Goal: Task Accomplishment & Management: Use online tool/utility

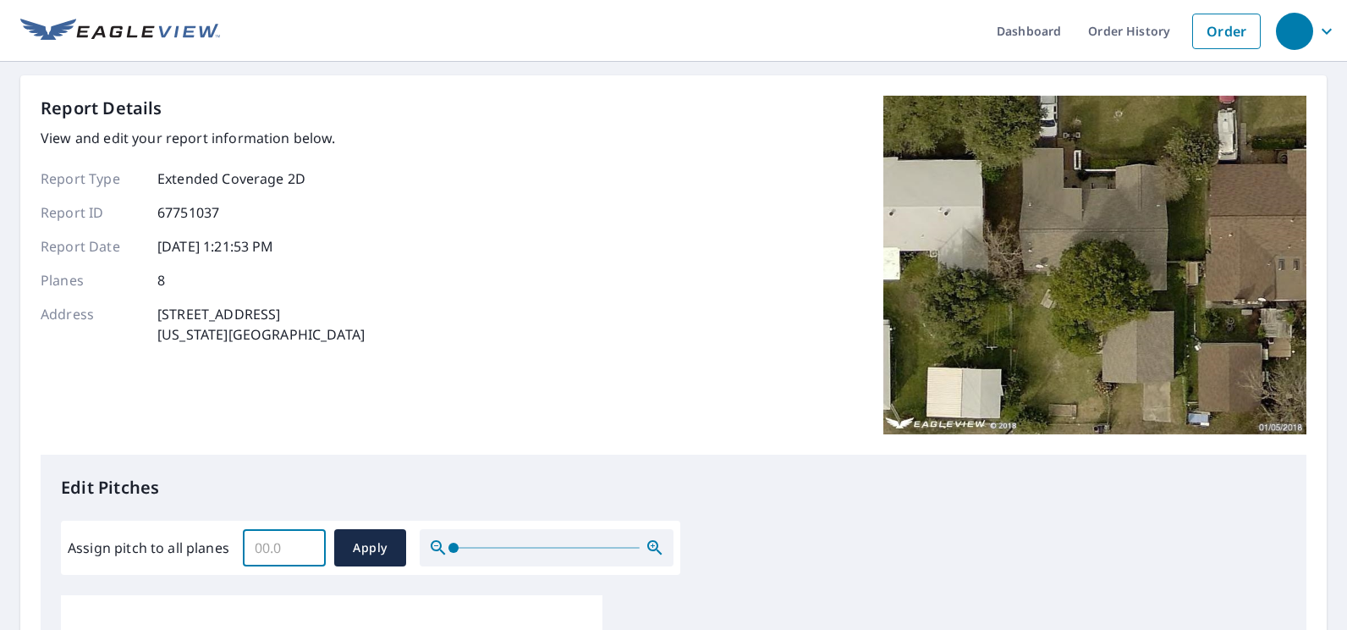
click at [298, 535] on input "Assign pitch to all planes" at bounding box center [284, 547] width 83 height 47
type input "10"
click at [380, 548] on span "Apply" at bounding box center [370, 547] width 45 height 21
type input "10"
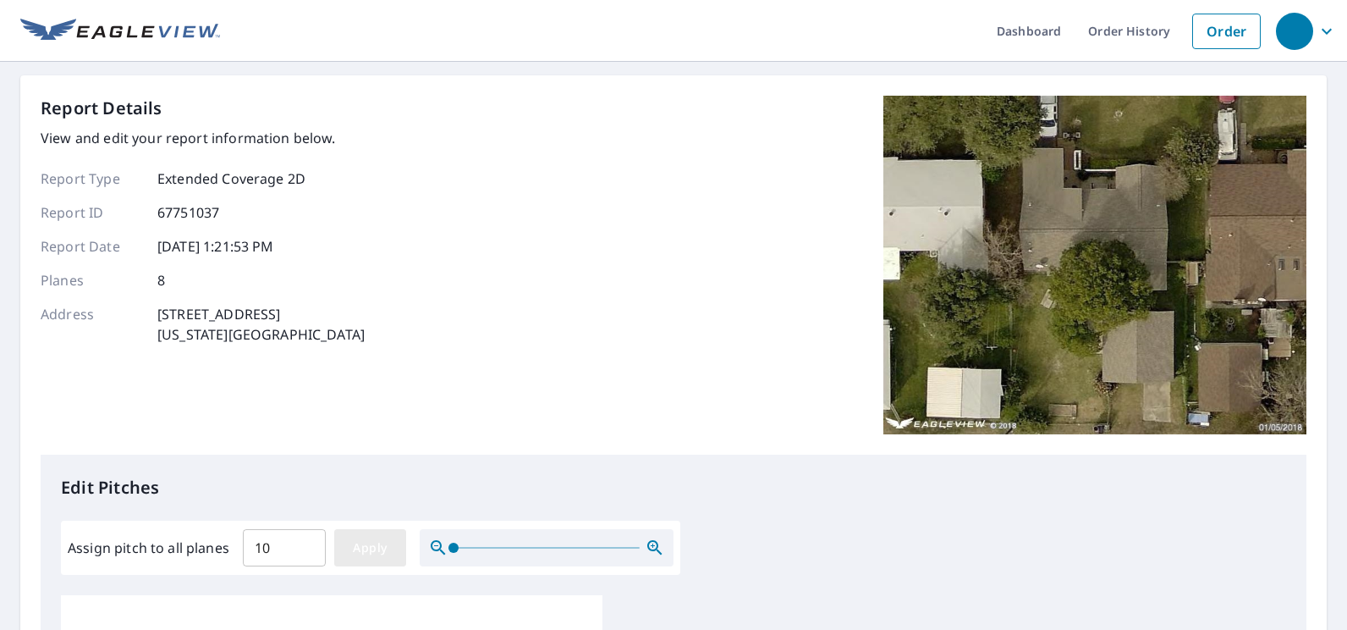
type input "10"
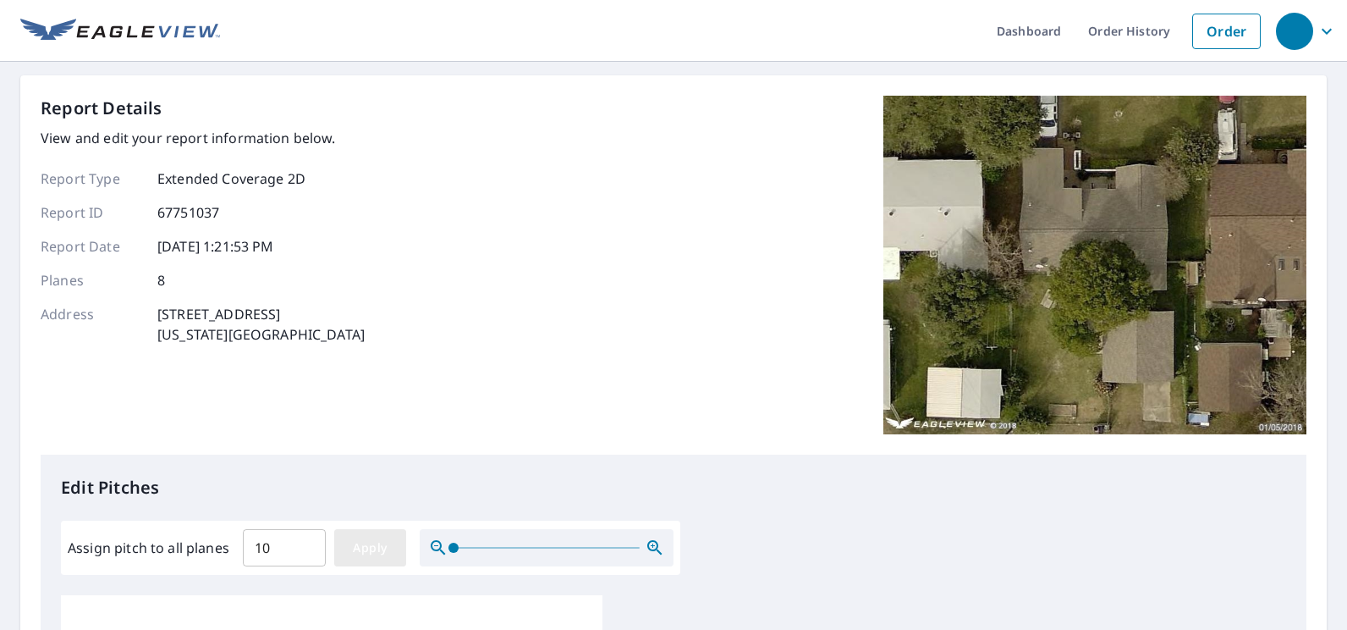
type input "10"
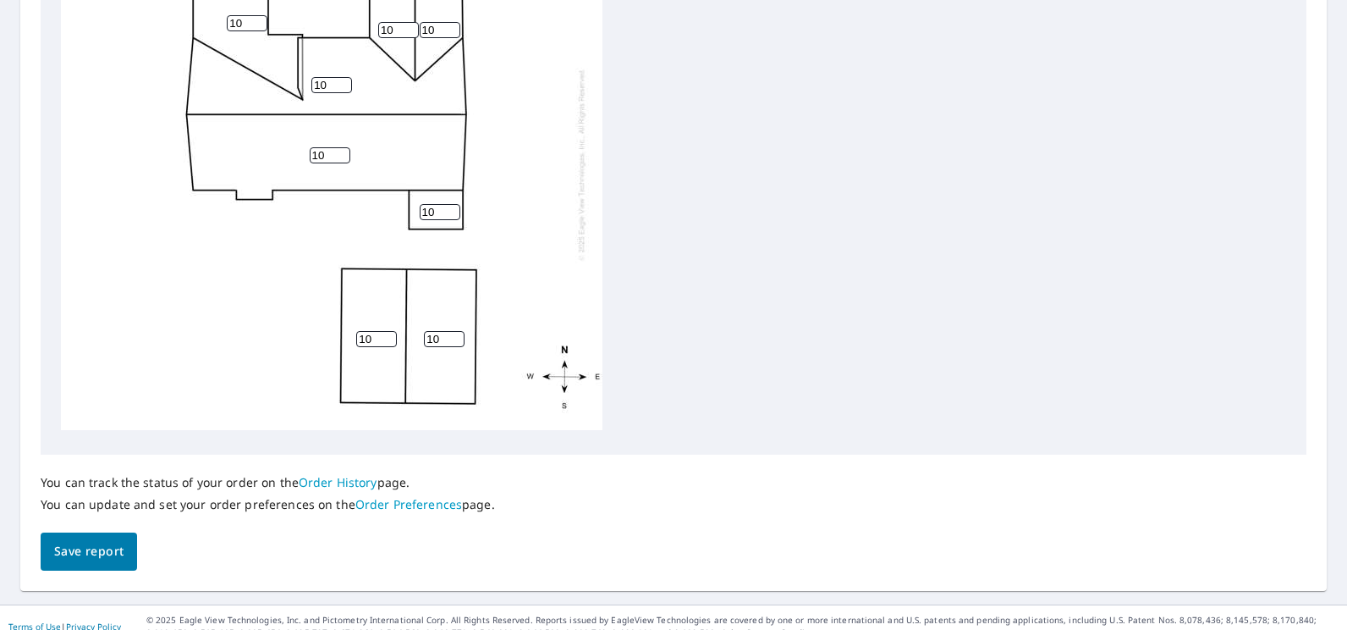
scroll to position [710, 0]
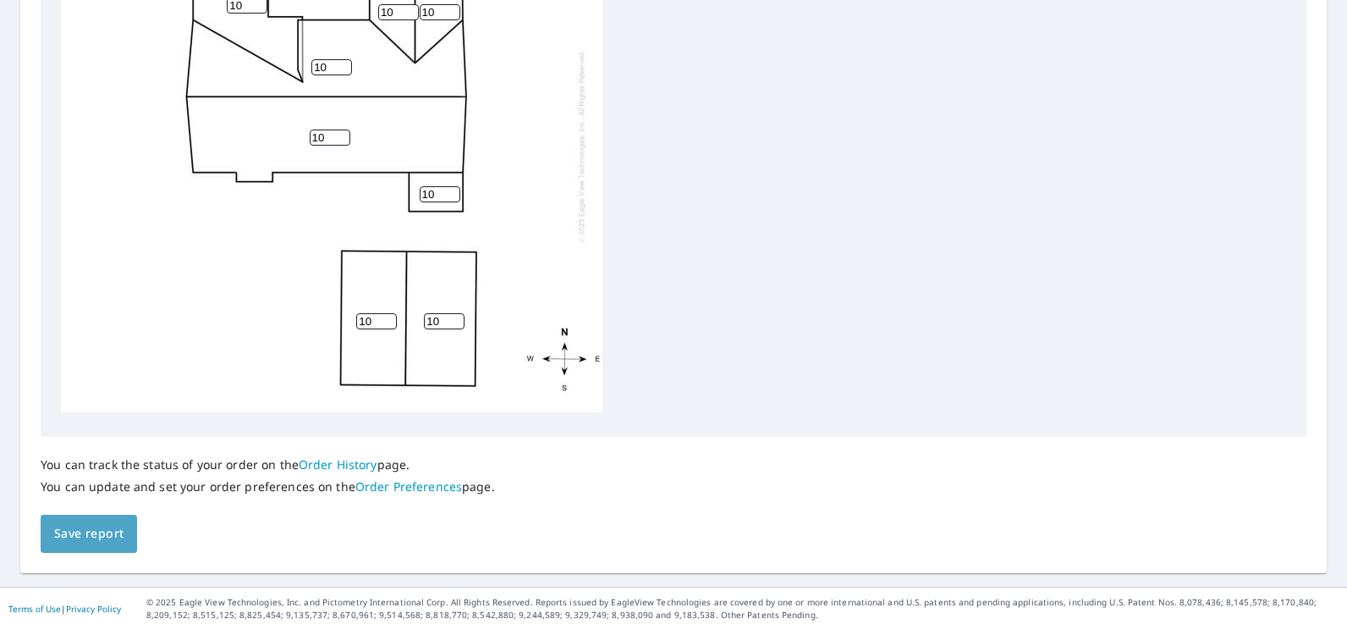
click at [104, 535] on span "Save report" at bounding box center [88, 533] width 69 height 21
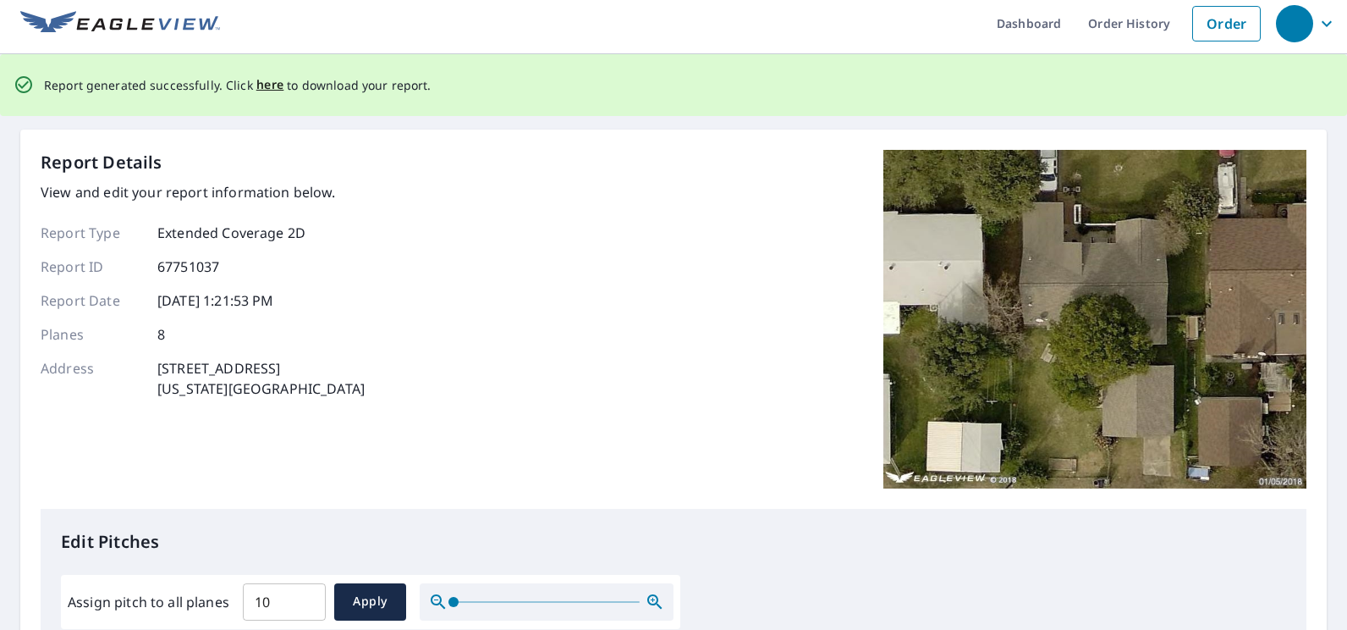
scroll to position [0, 0]
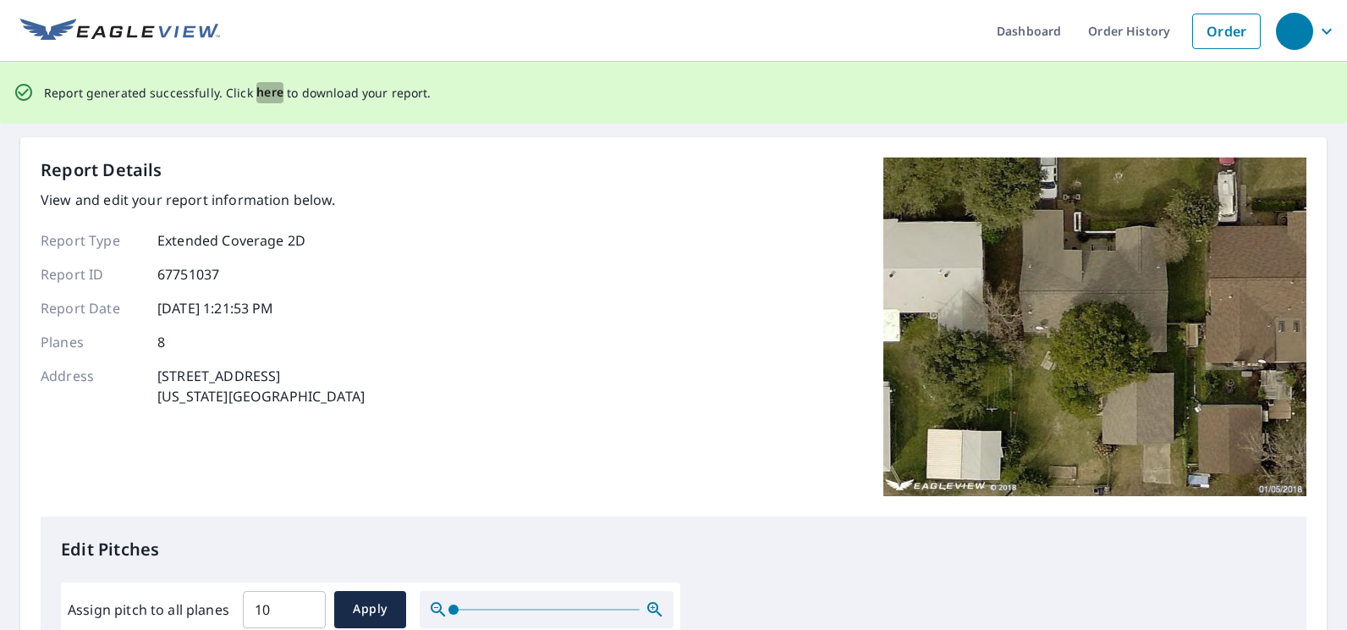
click at [270, 94] on span "here" at bounding box center [270, 92] width 28 height 21
click at [264, 90] on span "here" at bounding box center [270, 92] width 28 height 21
